Goal: Task Accomplishment & Management: Use online tool/utility

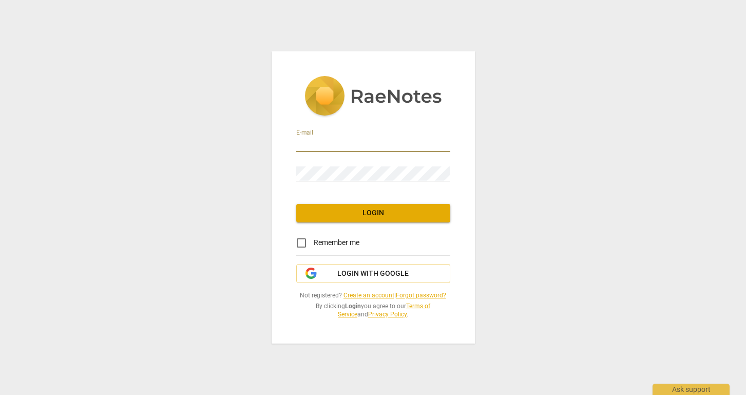
type input "[PERSON_NAME][EMAIL_ADDRESS][PERSON_NAME][DOMAIN_NAME]"
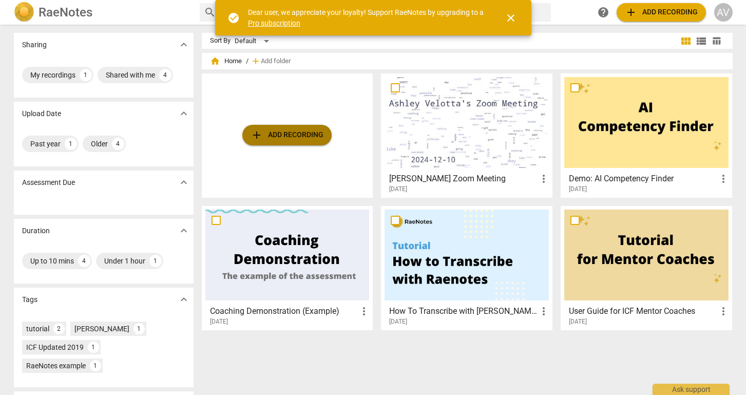
click at [281, 140] on span "add Add recording" at bounding box center [287, 135] width 73 height 12
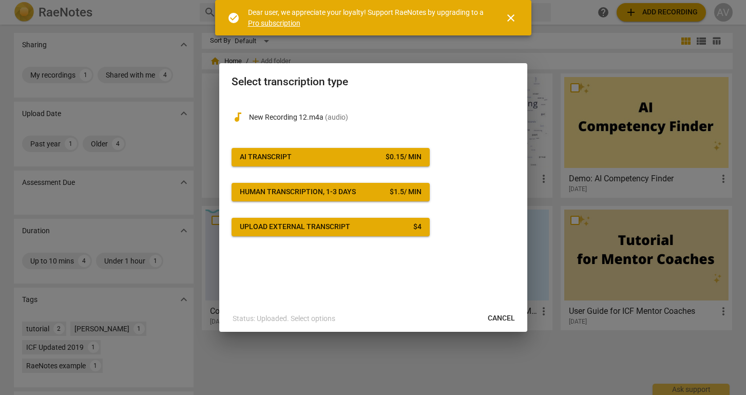
click at [322, 155] on span "AI Transcript $ 0.15 / min" at bounding box center [331, 157] width 182 height 10
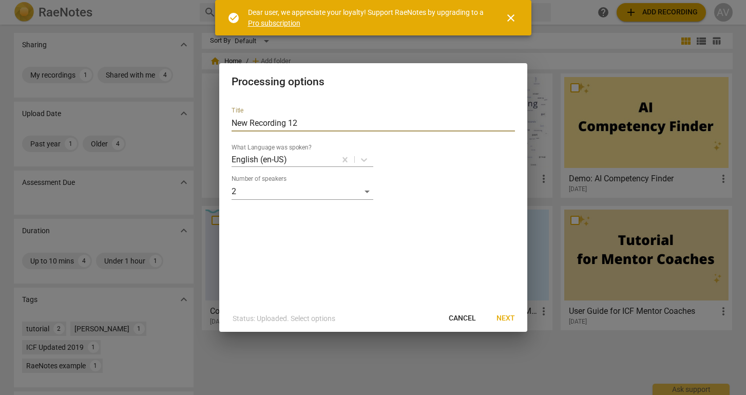
drag, startPoint x: 307, startPoint y: 122, endPoint x: 190, endPoint y: 121, distance: 116.6
click at [190, 121] on div "Processing options Title New Recording 12 What Language was spoken? English (en…" at bounding box center [373, 197] width 746 height 395
type input "[PERSON_NAME] [DATE]"
click at [504, 322] on span "Next" at bounding box center [506, 318] width 18 height 10
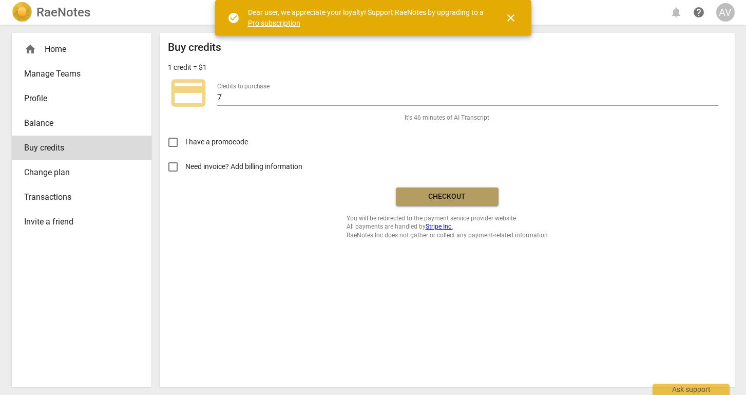
click at [458, 197] on span "Checkout" at bounding box center [447, 197] width 86 height 10
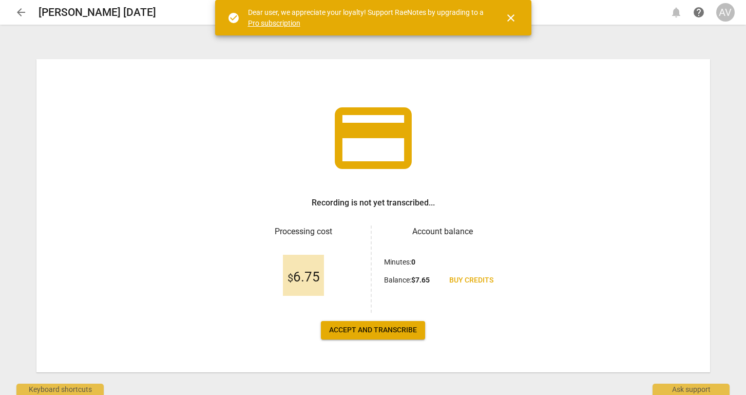
click at [371, 333] on span "Accept and transcribe" at bounding box center [373, 330] width 88 height 10
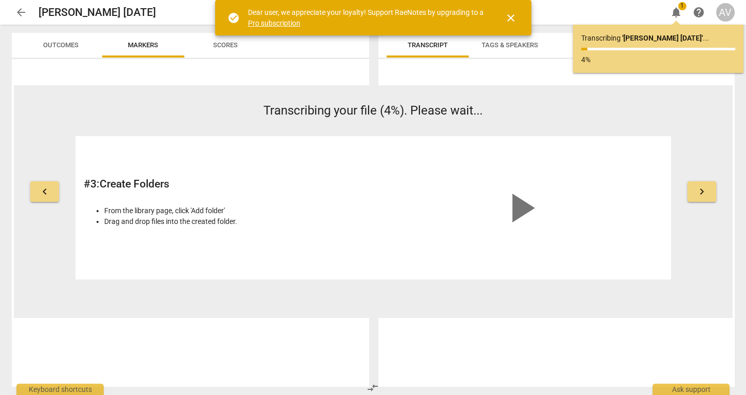
click at [515, 18] on span "close" at bounding box center [511, 18] width 12 height 12
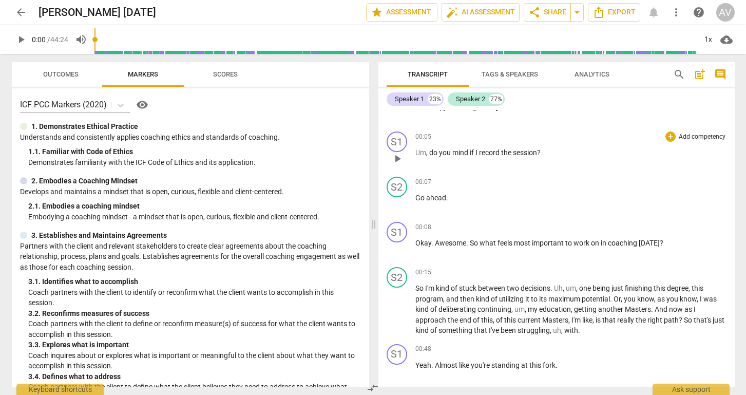
scroll to position [74, 0]
drag, startPoint x: 433, startPoint y: 152, endPoint x: 417, endPoint y: 149, distance: 15.7
click at [417, 149] on p "Um , do you mind if I record the session ?" at bounding box center [570, 151] width 311 height 11
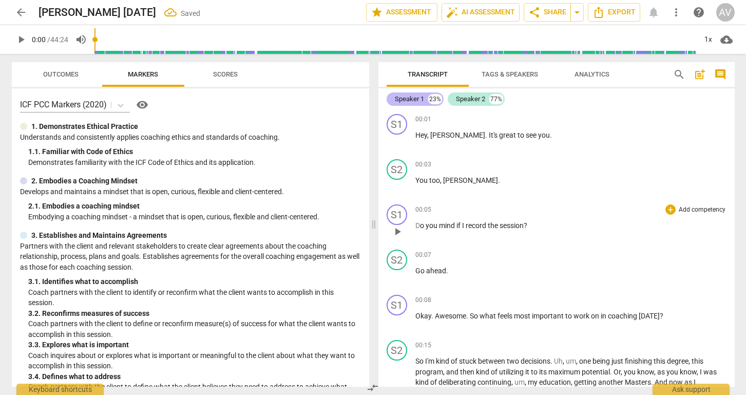
scroll to position [0, 0]
click at [414, 97] on div "Speaker 1" at bounding box center [409, 99] width 29 height 10
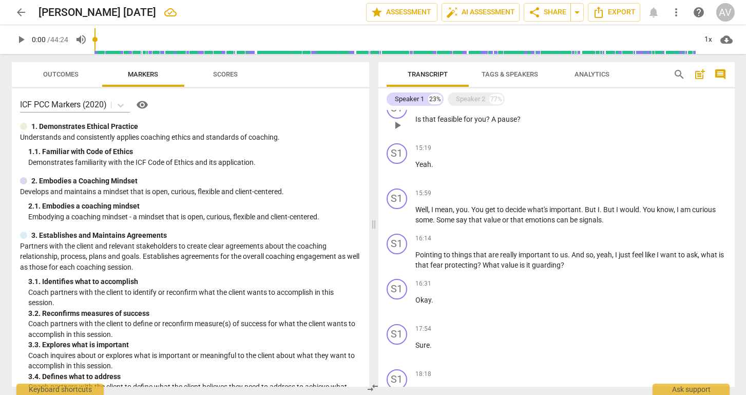
scroll to position [1582, 0]
drag, startPoint x: 403, startPoint y: 255, endPoint x: 398, endPoint y: 205, distance: 50.1
click at [398, 205] on div "S1 play_arrow pause 00:01 + Add competency keyboard_arrow_right Hey , [PERSON_N…" at bounding box center [556, 248] width 356 height 277
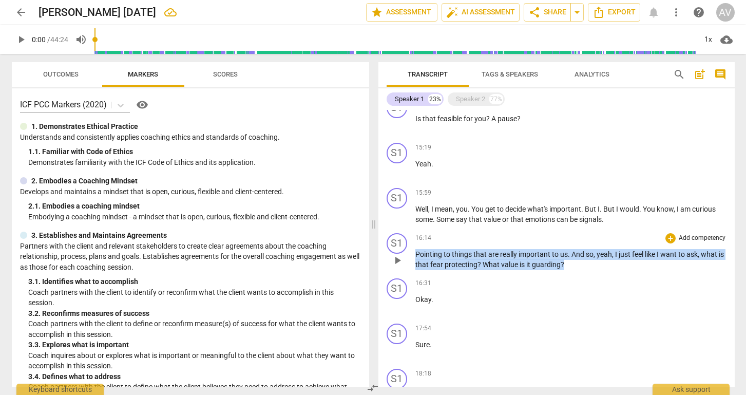
drag, startPoint x: 415, startPoint y: 260, endPoint x: 600, endPoint y: 274, distance: 185.9
click at [600, 274] on div "S1 play_arrow pause 16:14 + Add competency keyboard_arrow_right Pointing to thi…" at bounding box center [556, 251] width 356 height 45
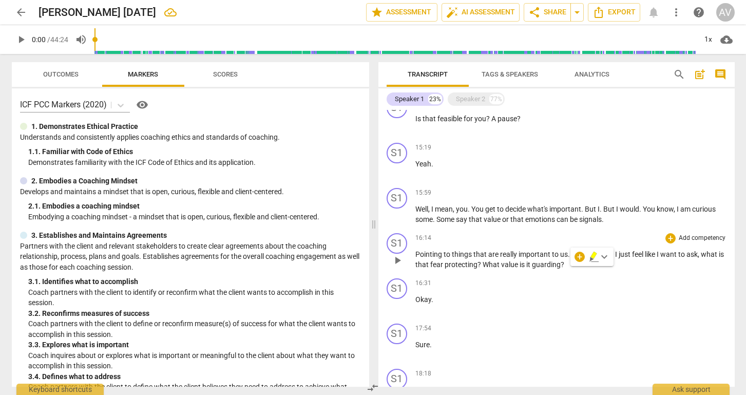
click at [516, 270] on div "16:14 + Add competency keyboard_arrow_right Pointing to things that are really …" at bounding box center [570, 251] width 311 height 37
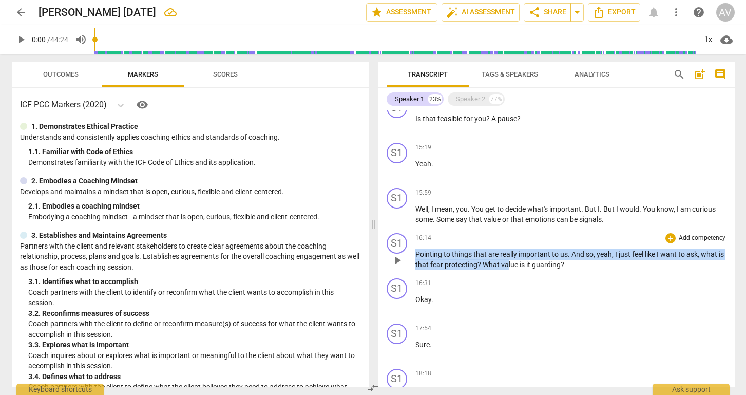
drag, startPoint x: 513, startPoint y: 264, endPoint x: 535, endPoint y: 240, distance: 32.8
click at [535, 240] on div "16:14 + Add competency keyboard_arrow_right Pointing to things that are really …" at bounding box center [570, 251] width 311 height 37
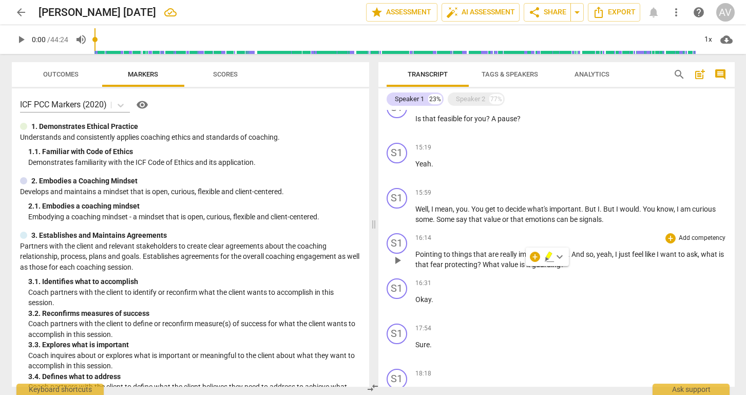
click at [530, 239] on div "16:14 + Add competency keyboard_arrow_right" at bounding box center [570, 238] width 311 height 10
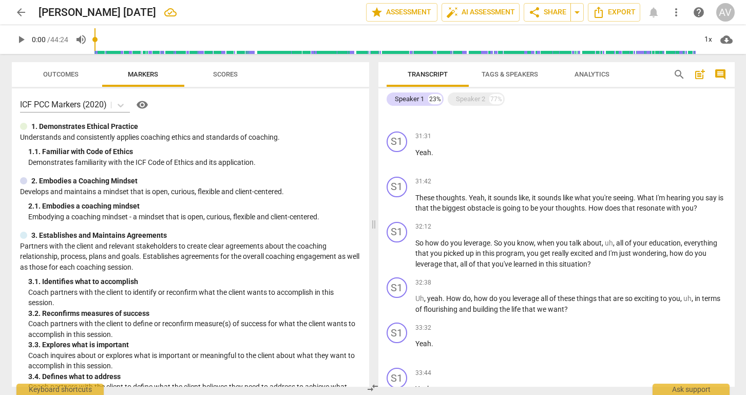
scroll to position [3046, 0]
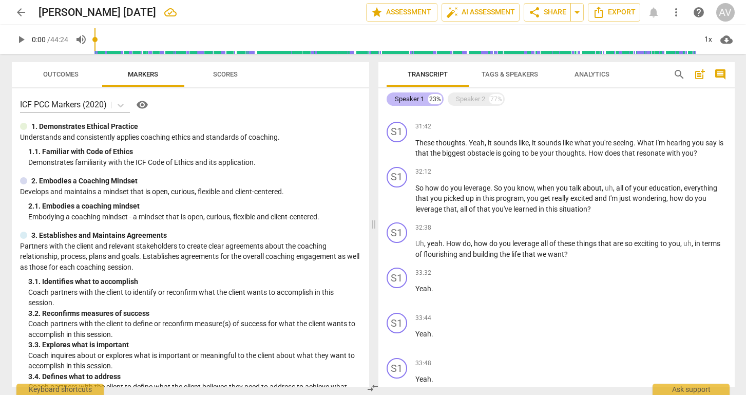
click at [414, 99] on div "Speaker 1" at bounding box center [409, 99] width 29 height 10
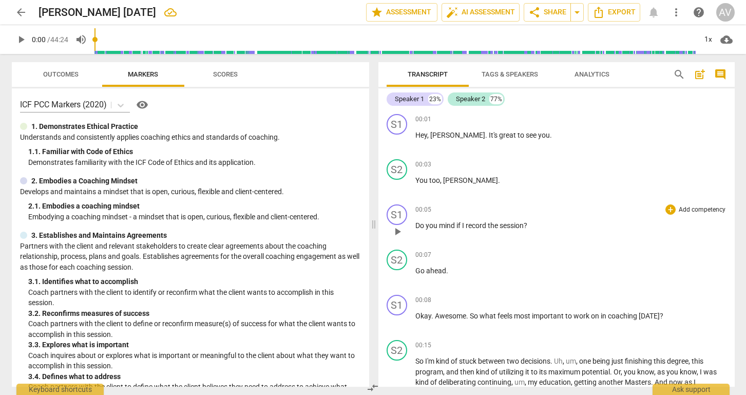
scroll to position [0, 0]
drag, startPoint x: 415, startPoint y: 125, endPoint x: 431, endPoint y: 166, distance: 44.5
click at [431, 166] on div "S1 play_arrow pause 00:01 + Add competency keyboard_arrow_right Hey , [PERSON_N…" at bounding box center [556, 248] width 356 height 277
drag, startPoint x: 414, startPoint y: 134, endPoint x: 443, endPoint y: 181, distance: 55.6
click at [443, 181] on div "S1 play_arrow pause 00:01 + Add competency keyboard_arrow_right Hey , [PERSON_N…" at bounding box center [556, 248] width 356 height 277
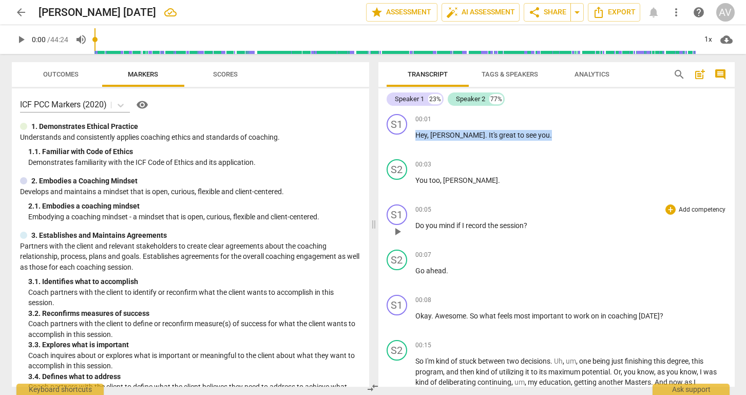
drag, startPoint x: 417, startPoint y: 135, endPoint x: 479, endPoint y: 244, distance: 125.1
click at [479, 244] on div "S1 play_arrow pause 00:01 + Add competency keyboard_arrow_right Hey , [PERSON_N…" at bounding box center [556, 248] width 356 height 277
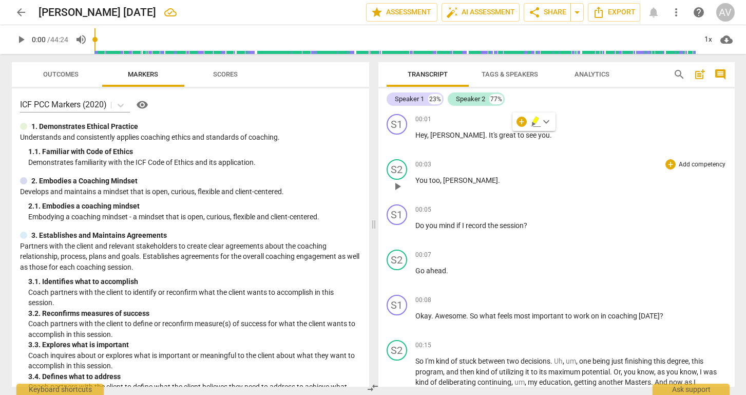
click at [483, 195] on div "00:03 + Add competency keyboard_arrow_right You too , [PERSON_NAME] ." at bounding box center [570, 177] width 311 height 37
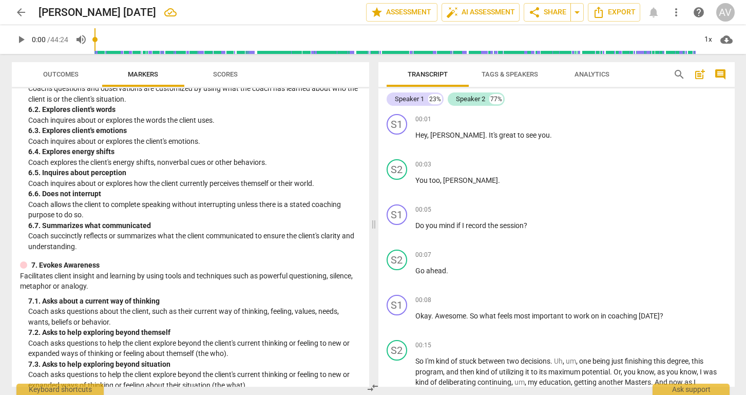
scroll to position [679, 0]
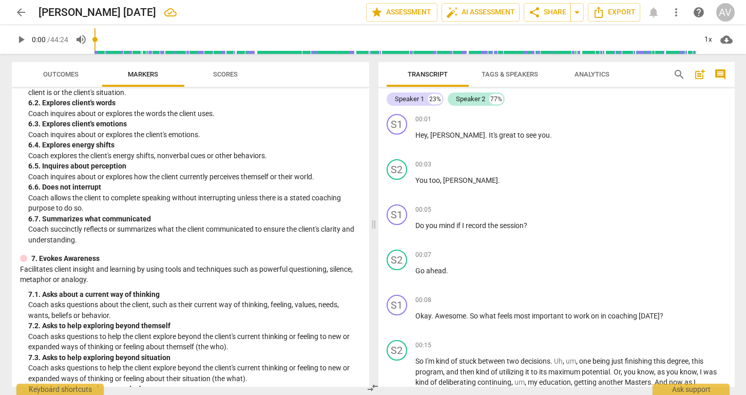
click at [219, 71] on span "Scores" at bounding box center [225, 74] width 25 height 8
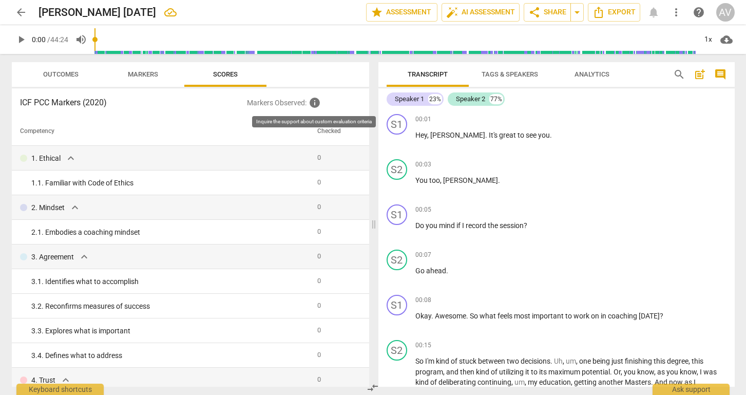
click at [314, 106] on span "info" at bounding box center [315, 103] width 12 height 12
click at [316, 99] on span "info" at bounding box center [315, 103] width 12 height 12
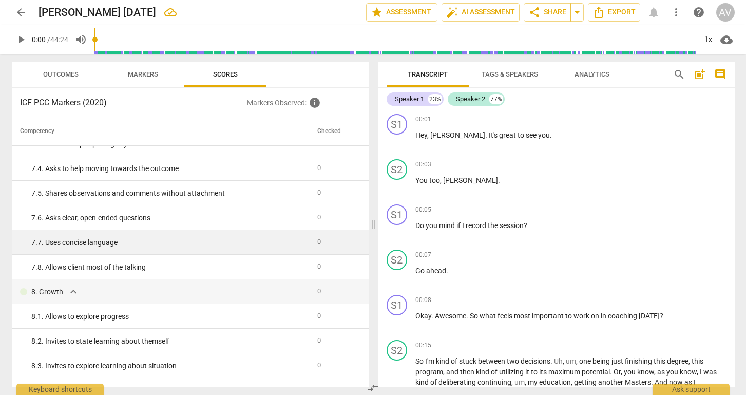
scroll to position [779, 0]
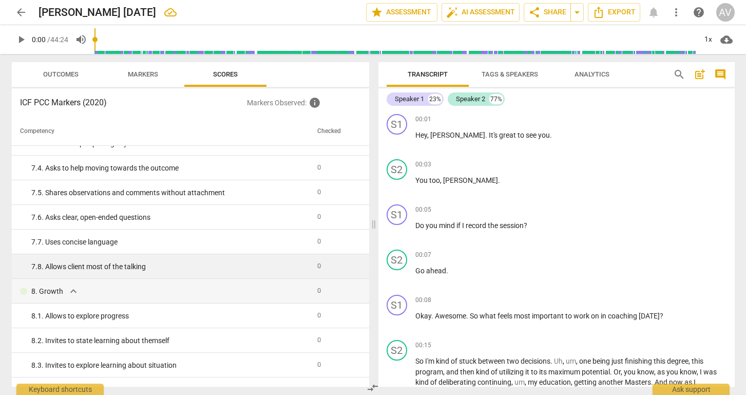
click at [317, 268] on span "0" at bounding box center [319, 266] width 4 height 8
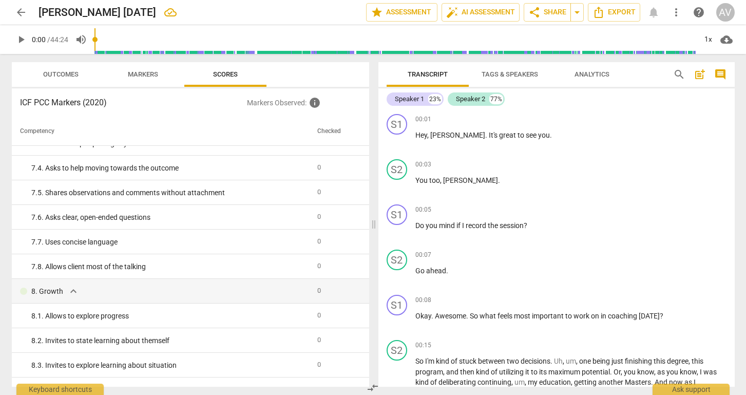
click at [147, 70] on span "Markers" at bounding box center [143, 74] width 30 height 8
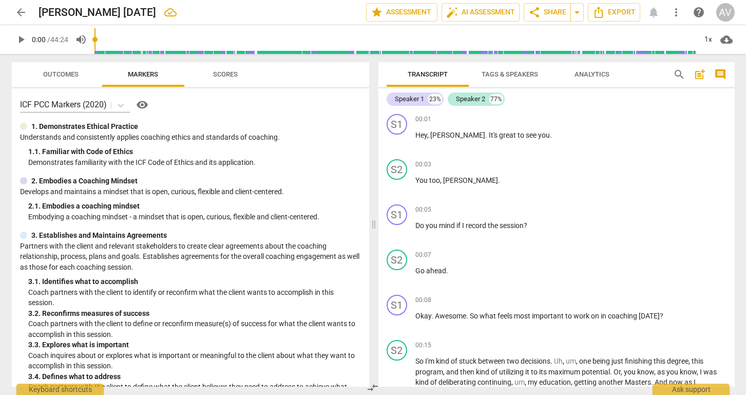
scroll to position [0, 0]
click at [699, 211] on p "Add competency" at bounding box center [702, 209] width 49 height 9
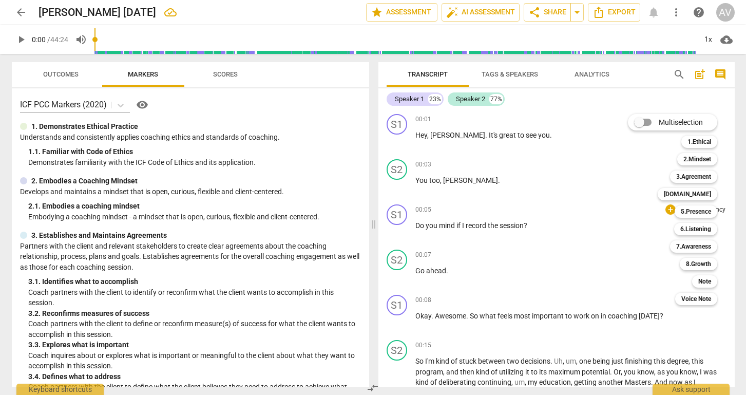
click at [203, 212] on div at bounding box center [373, 197] width 746 height 395
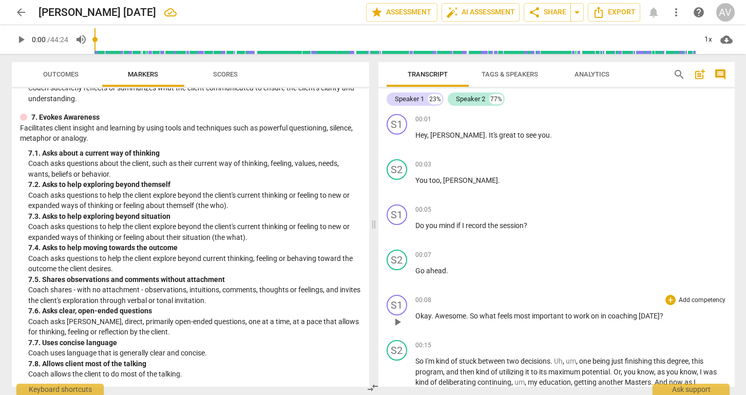
click at [700, 299] on p "Add competency" at bounding box center [702, 300] width 49 height 9
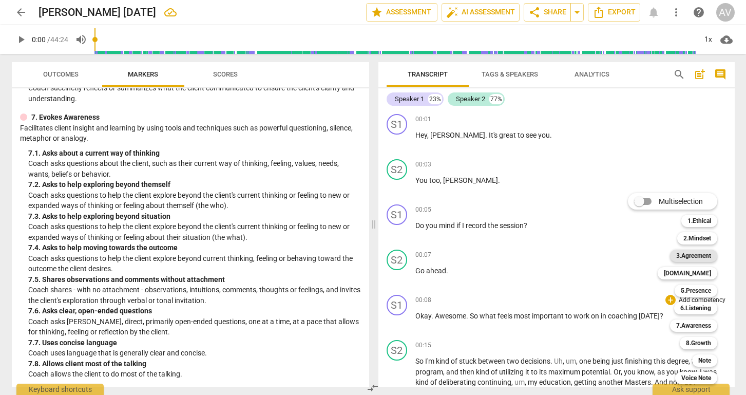
click at [699, 251] on b "3.Agreement" at bounding box center [693, 256] width 35 height 12
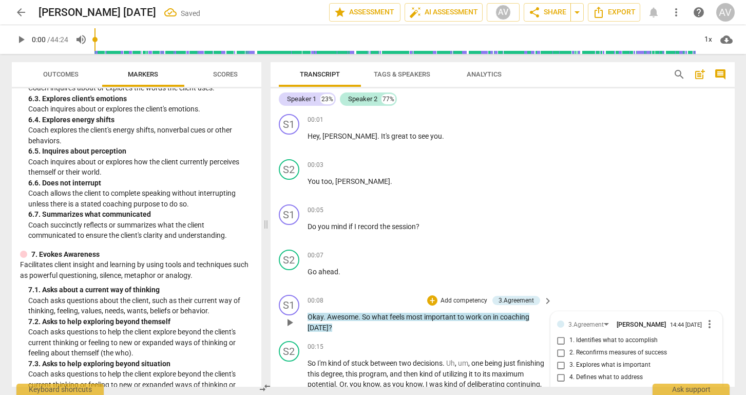
scroll to position [156, 0]
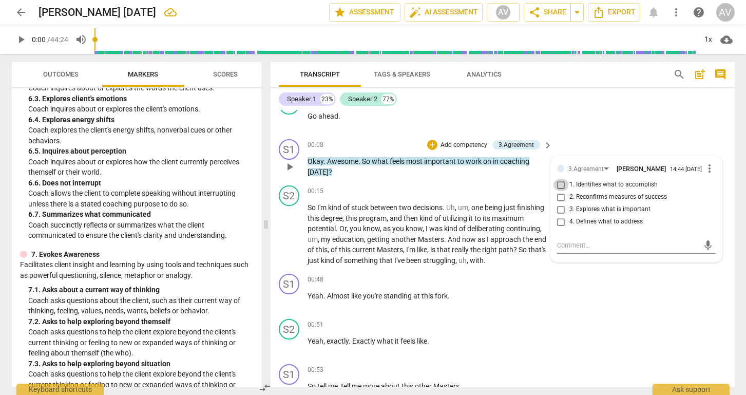
click at [562, 185] on input "1. Identifies what to accomplish" at bounding box center [561, 185] width 16 height 12
checkbox input "true"
click at [561, 210] on input "3. Explores what is important" at bounding box center [561, 209] width 16 height 12
checkbox input "true"
click at [559, 187] on input "1. Identifies what to accomplish" at bounding box center [561, 185] width 16 height 12
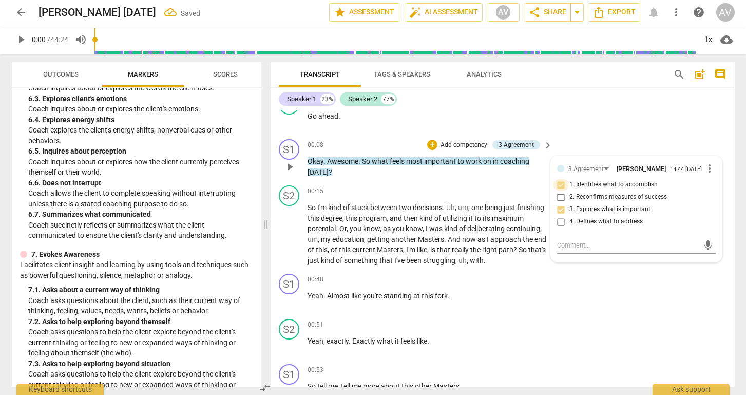
checkbox input "true"
click at [459, 146] on p "Add competency" at bounding box center [464, 145] width 49 height 9
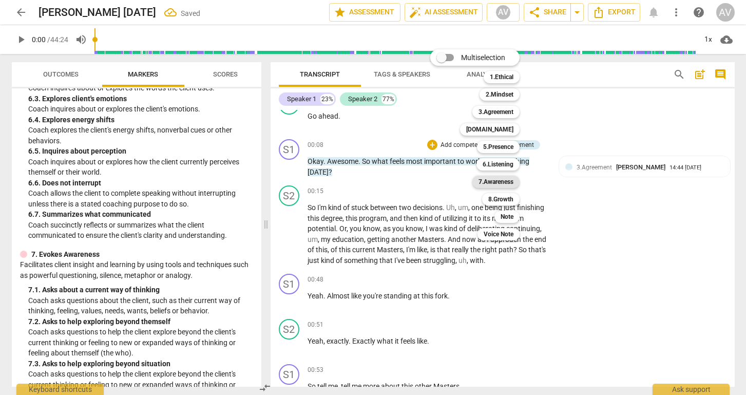
click at [485, 181] on b "7.Awareness" at bounding box center [496, 182] width 35 height 12
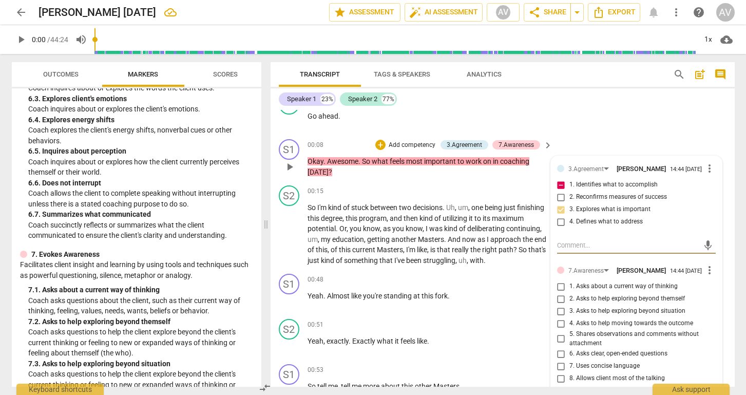
click at [562, 292] on input "1. Asks about a current way of thinking" at bounding box center [561, 286] width 16 height 12
checkbox input "true"
click at [559, 372] on input "7. Uses concise language" at bounding box center [561, 366] width 16 height 12
checkbox input "true"
click at [559, 357] on input "6. Asks clear, open-ended questions" at bounding box center [561, 354] width 16 height 12
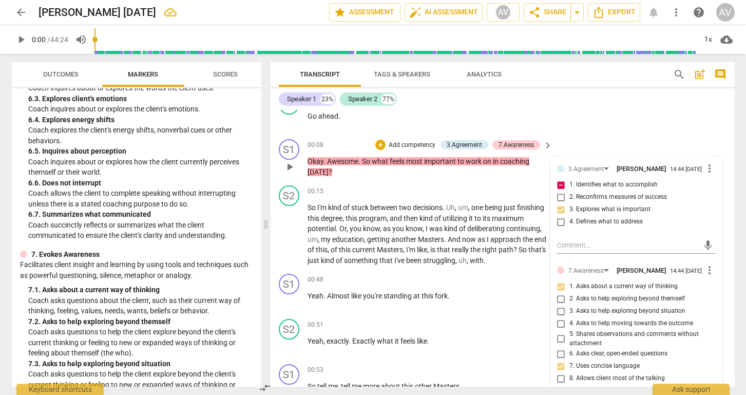
checkbox input "true"
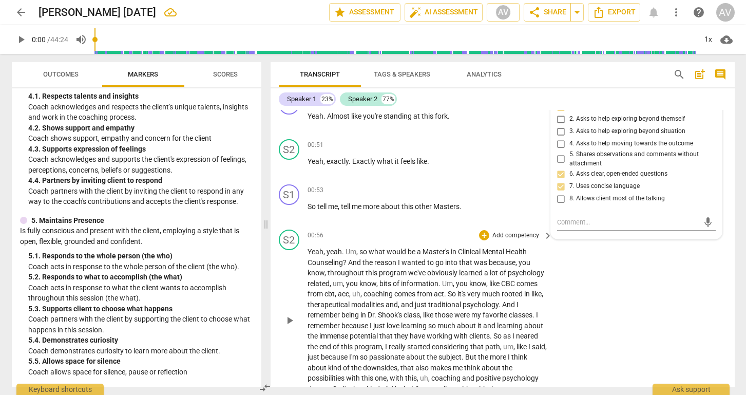
scroll to position [343, 0]
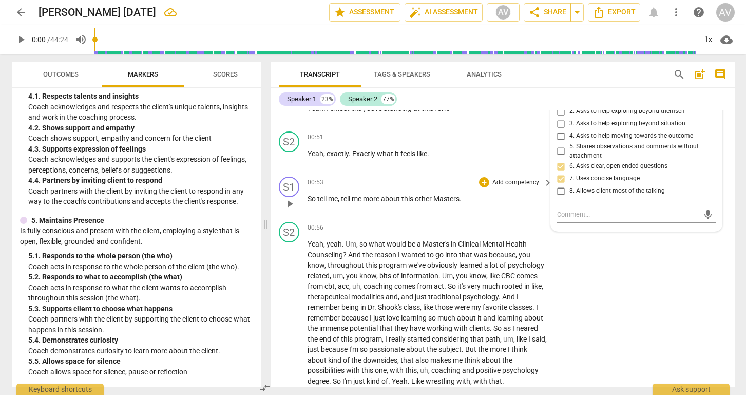
click at [524, 187] on p "Add competency" at bounding box center [515, 182] width 49 height 9
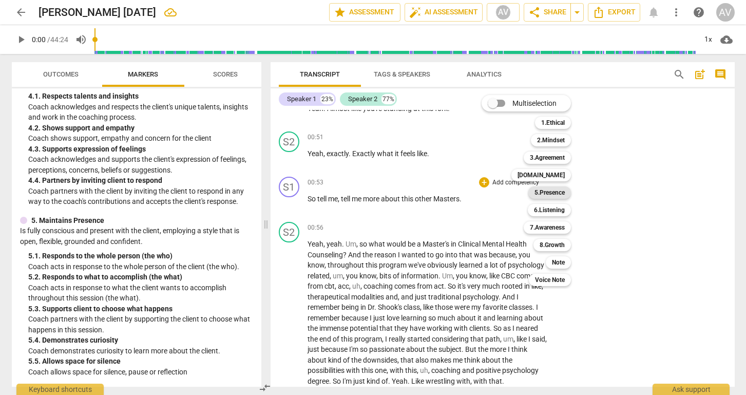
click at [545, 196] on b "5.Presence" at bounding box center [550, 192] width 30 height 12
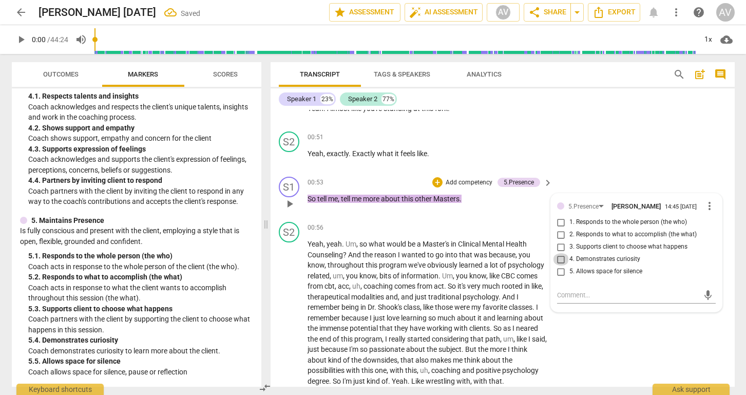
click at [561, 265] on input "4. Demonstrates curiosity" at bounding box center [561, 259] width 16 height 12
checkbox input "true"
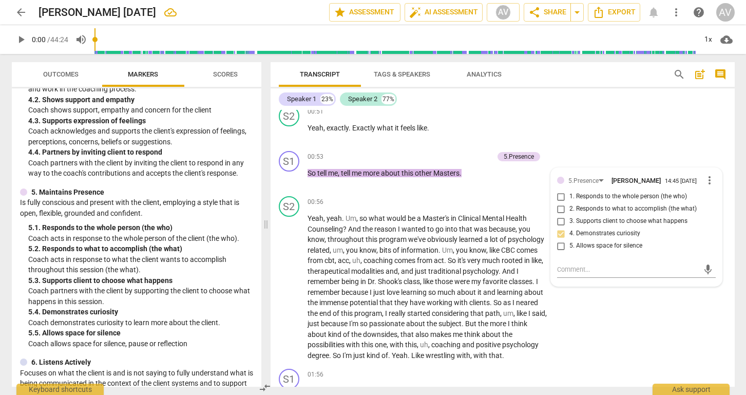
scroll to position [457, 0]
click at [557, 215] on input "2. Responds to what to accomplish (the what)" at bounding box center [561, 209] width 16 height 12
checkbox input "true"
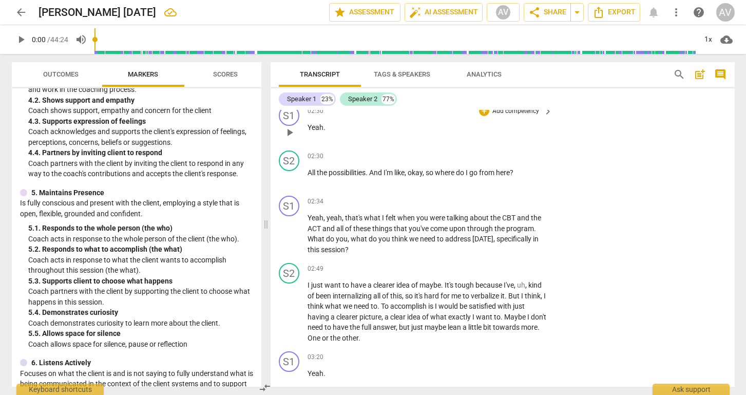
scroll to position [768, 0]
click at [526, 202] on p "Add competency" at bounding box center [515, 200] width 49 height 9
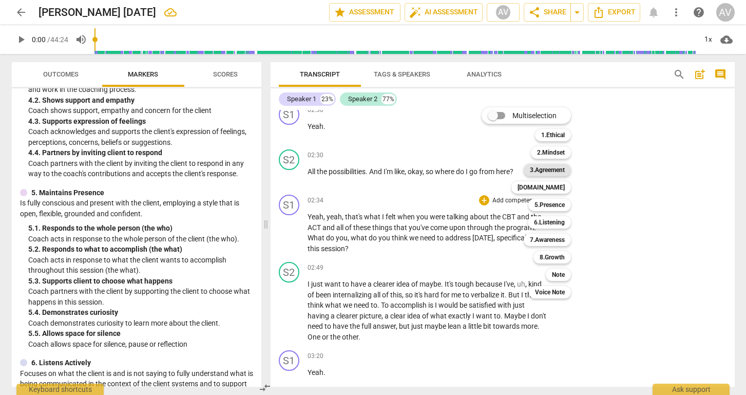
click at [550, 171] on b "3.Agreement" at bounding box center [547, 170] width 35 height 12
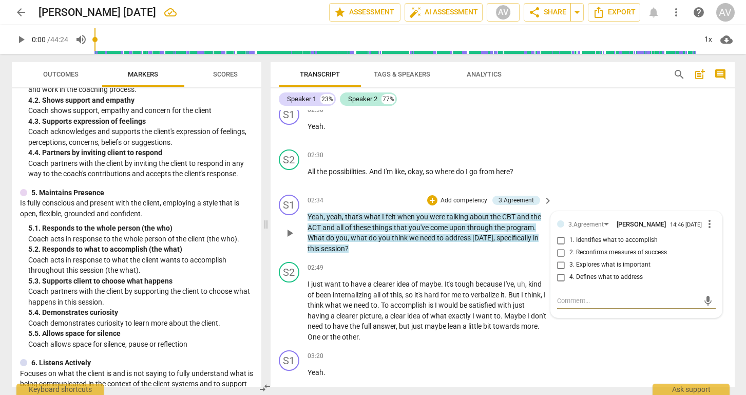
click at [561, 283] on input "4. Defines what to address" at bounding box center [561, 277] width 16 height 12
checkbox input "true"
click at [599, 191] on div "S2 play_arrow pause 02:30 + Add competency keyboard_arrow_right All the possibi…" at bounding box center [503, 167] width 464 height 45
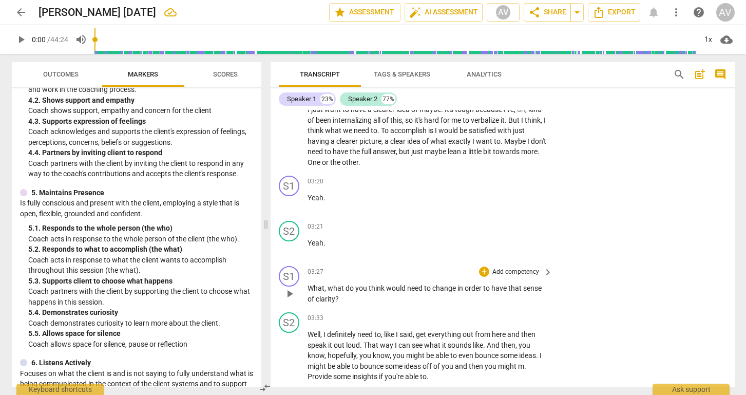
scroll to position [963, 0]
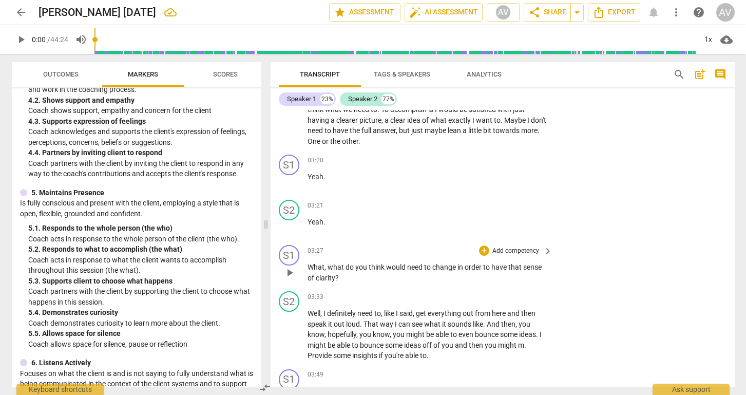
click at [510, 253] on p "Add competency" at bounding box center [515, 250] width 49 height 9
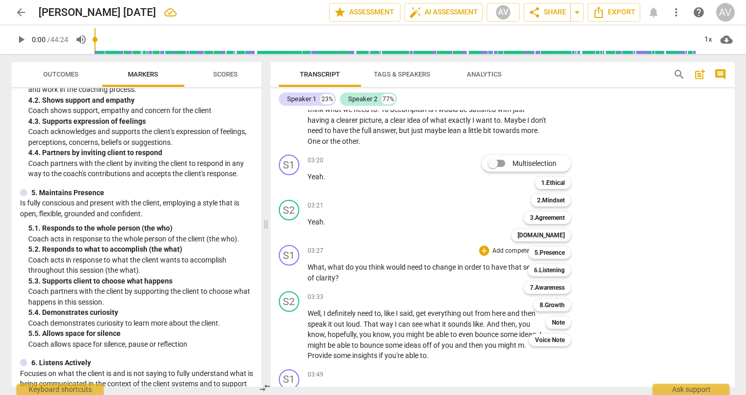
click at [165, 358] on div at bounding box center [373, 197] width 746 height 395
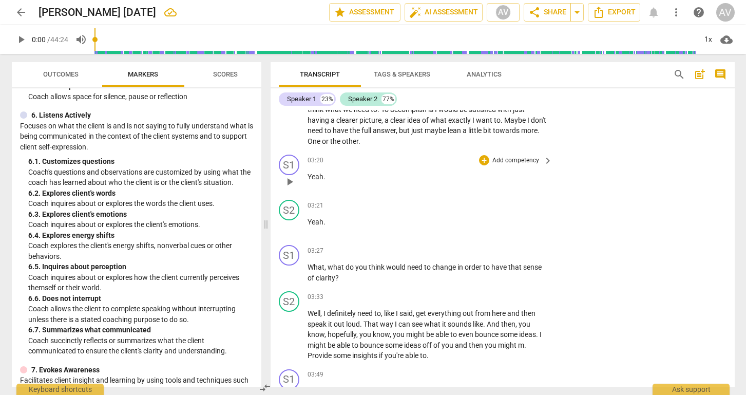
scroll to position [918, 0]
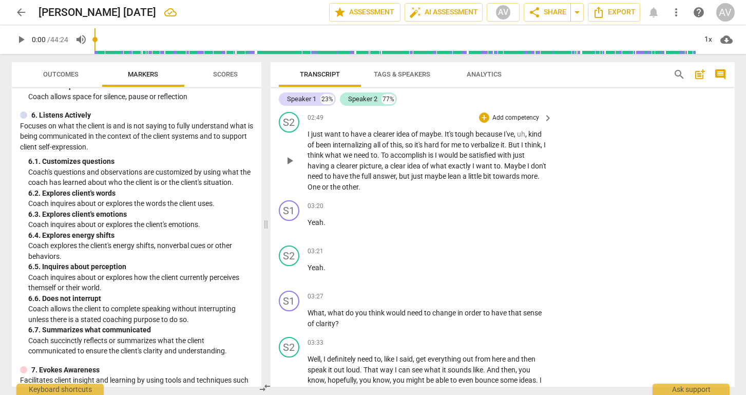
click at [519, 118] on p "Add competency" at bounding box center [515, 117] width 49 height 9
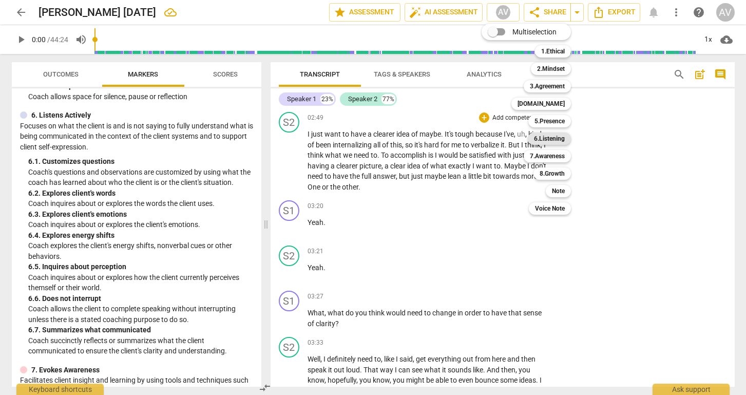
click at [556, 137] on b "6.Listening" at bounding box center [549, 138] width 31 height 12
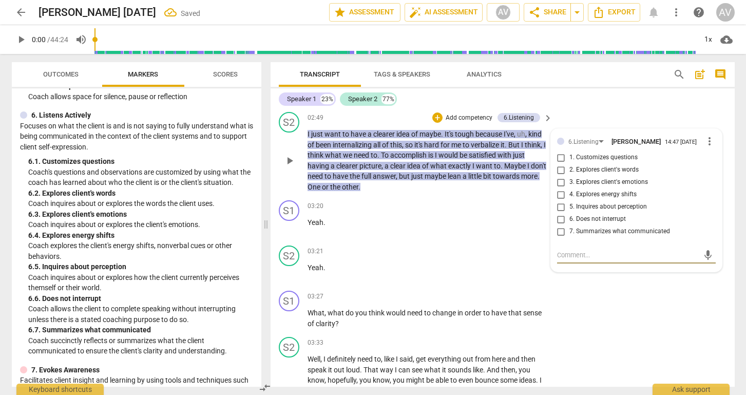
click at [560, 161] on input "1. Customizes questions" at bounding box center [561, 157] width 16 height 12
checkbox input "true"
click at [560, 210] on input "5. Inquires about perception" at bounding box center [561, 207] width 16 height 12
checkbox input "true"
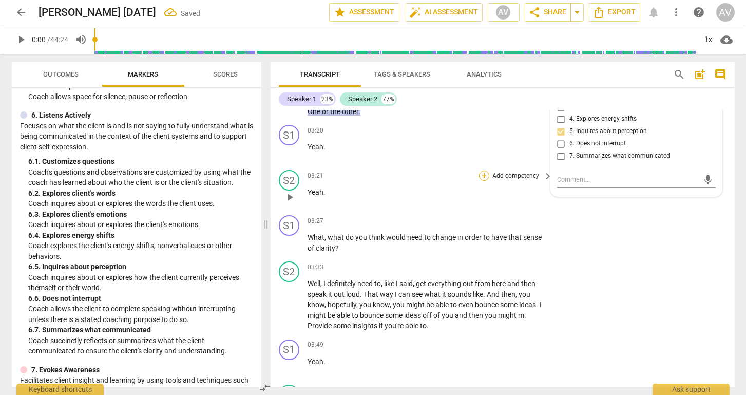
scroll to position [994, 0]
click at [501, 217] on p "Add competency" at bounding box center [515, 220] width 49 height 9
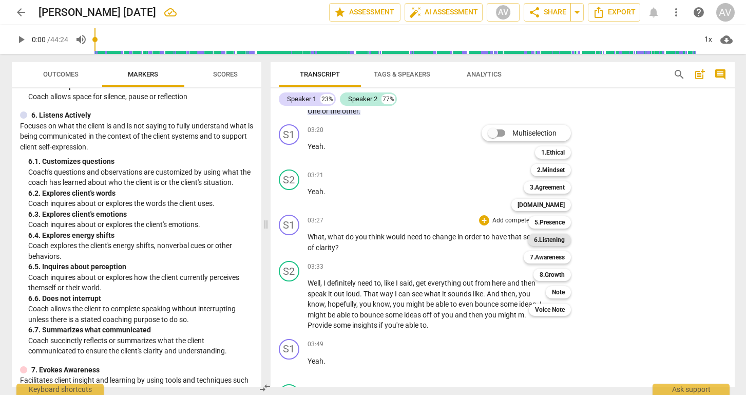
click at [547, 239] on b "6.Listening" at bounding box center [549, 240] width 31 height 12
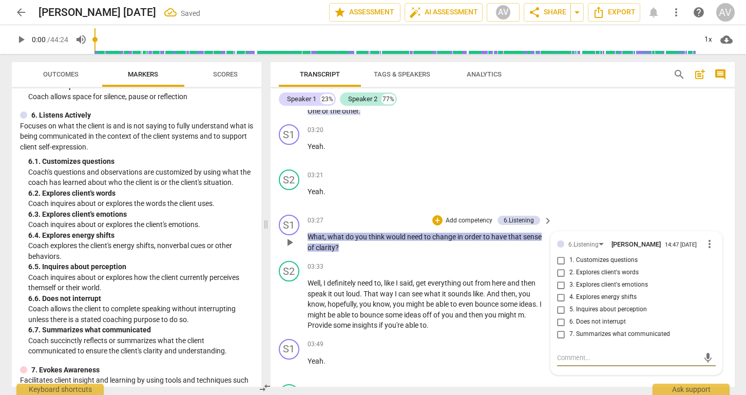
click at [560, 265] on input "1. Customizes questions" at bounding box center [561, 260] width 16 height 12
checkbox input "true"
click at [559, 311] on input "5. Inquires about perception" at bounding box center [561, 309] width 16 height 12
checkbox input "true"
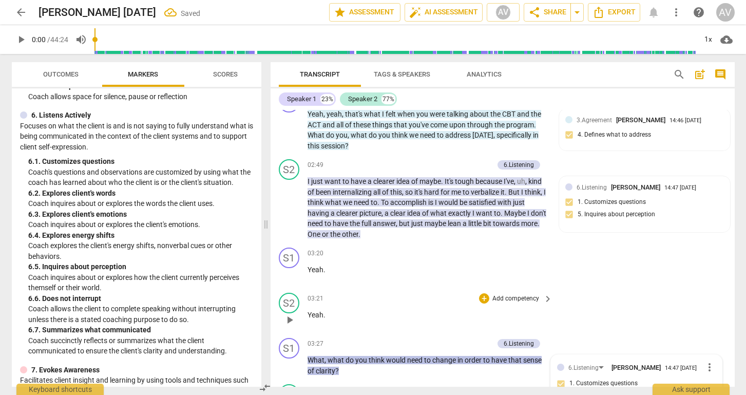
scroll to position [859, 0]
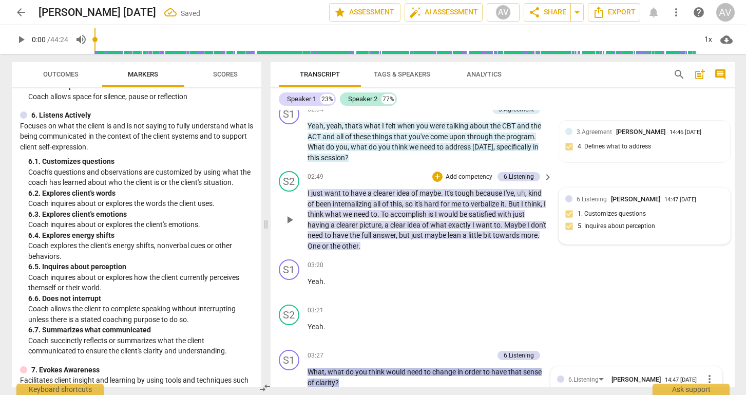
click at [568, 214] on div "6.Listening [PERSON_NAME] 14:47 [DATE] 1. Customizes questions 5. Inquires abou…" at bounding box center [644, 216] width 159 height 44
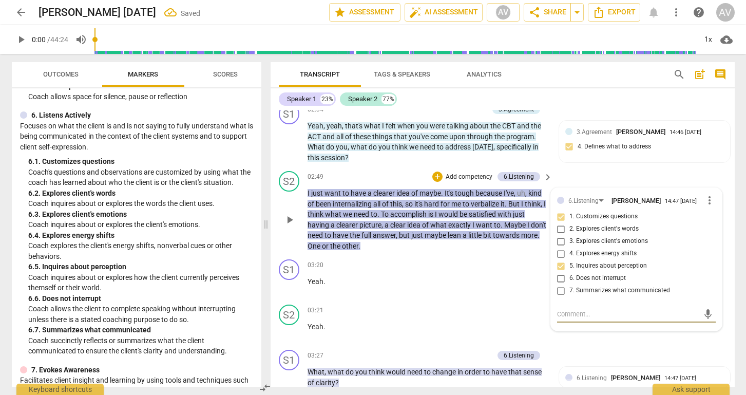
click at [561, 222] on input "1. Customizes questions" at bounding box center [561, 217] width 16 height 12
checkbox input "true"
click at [562, 271] on input "5. Inquires about perception" at bounding box center [561, 266] width 16 height 12
checkbox input "true"
click at [467, 292] on div "03:20 + Add competency keyboard_arrow_right Yeah ." at bounding box center [431, 277] width 246 height 37
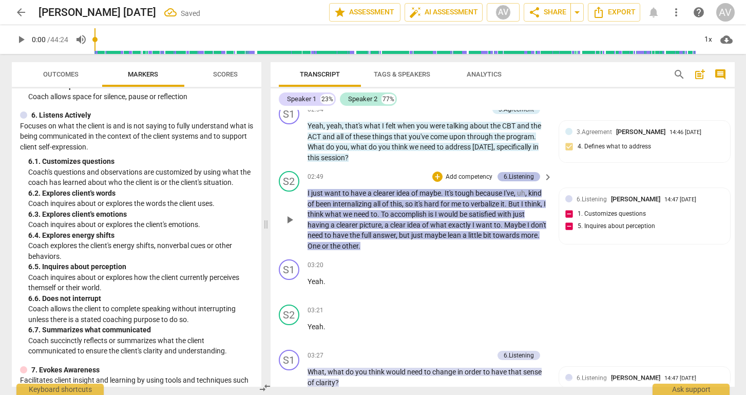
click at [530, 178] on div "6.Listening" at bounding box center [519, 176] width 30 height 9
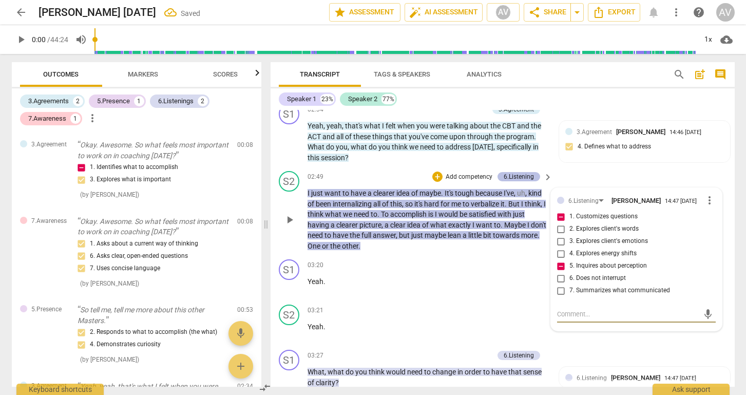
scroll to position [289, 0]
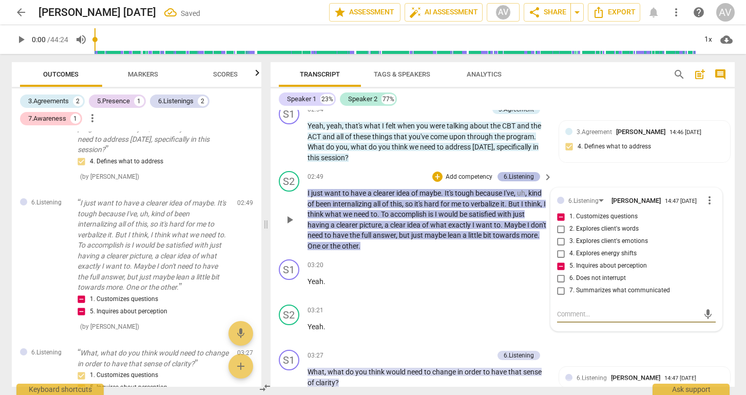
click at [530, 178] on div "6.Listening" at bounding box center [519, 176] width 30 height 9
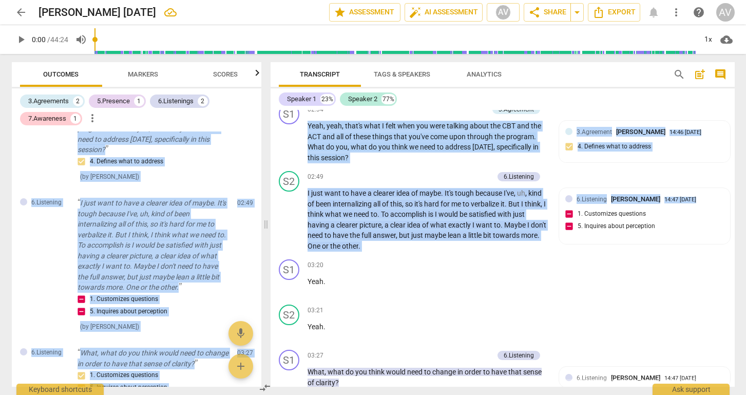
drag, startPoint x: 686, startPoint y: 208, endPoint x: 743, endPoint y: 294, distance: 103.3
click at [743, 294] on div "arrow_back [PERSON_NAME] [DATE] edit star Assessment auto_fix_high AI Assessmen…" at bounding box center [373, 197] width 746 height 395
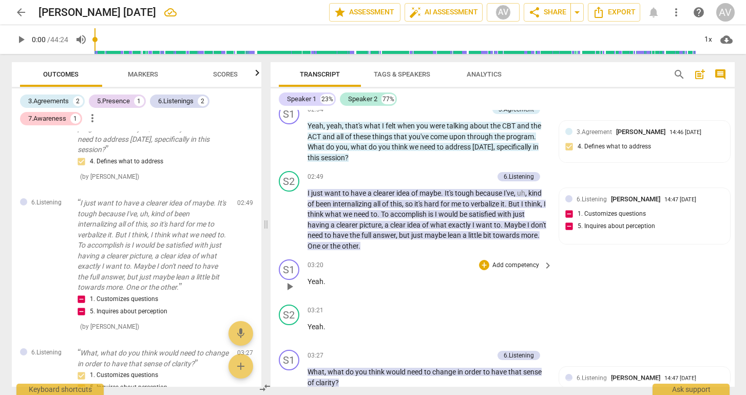
click at [628, 268] on div "S1 play_arrow pause 03:20 + Add competency keyboard_arrow_right Yeah ." at bounding box center [503, 277] width 464 height 45
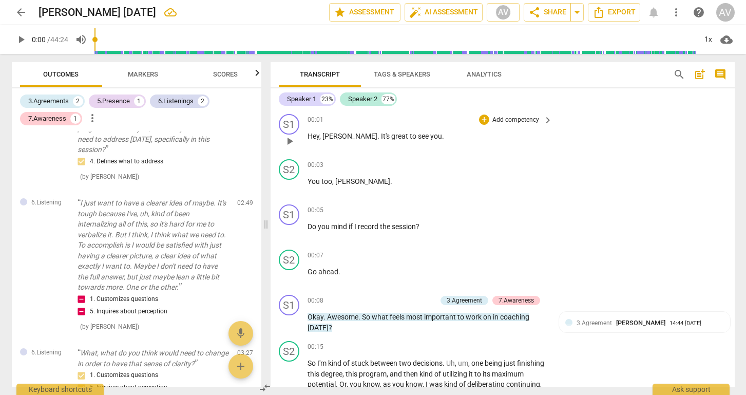
scroll to position [0, 0]
click at [640, 189] on div "S2 play_arrow pause 00:03 + Add competency keyboard_arrow_right You too , [PERS…" at bounding box center [503, 177] width 464 height 45
click at [610, 14] on span "Export" at bounding box center [614, 12] width 43 height 12
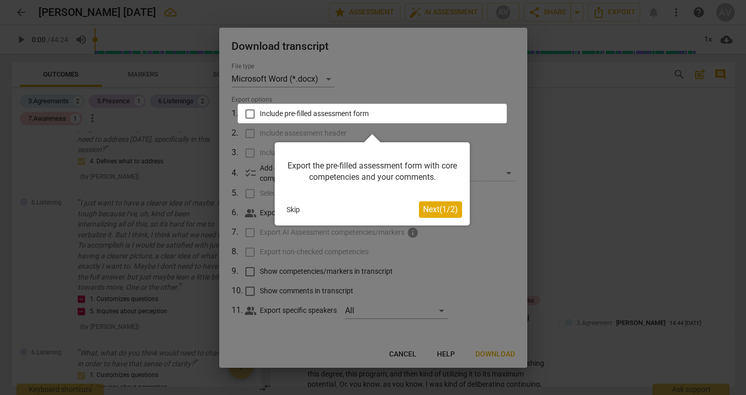
click at [292, 211] on button "Skip" at bounding box center [293, 209] width 22 height 15
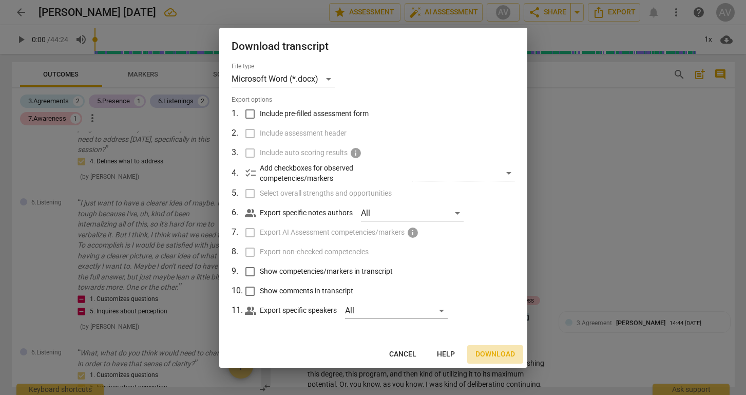
click at [502, 355] on span "Download" at bounding box center [495, 354] width 40 height 10
